Goal: Information Seeking & Learning: Learn about a topic

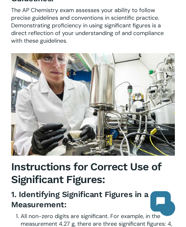
scroll to position [683, 0]
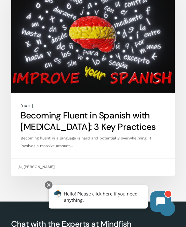
scroll to position [2538, 0]
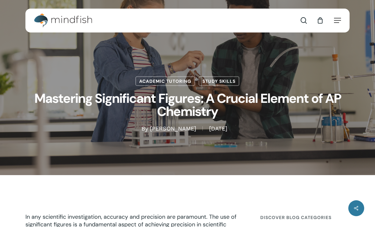
scroll to position [427, 0]
